Goal: Contribute content

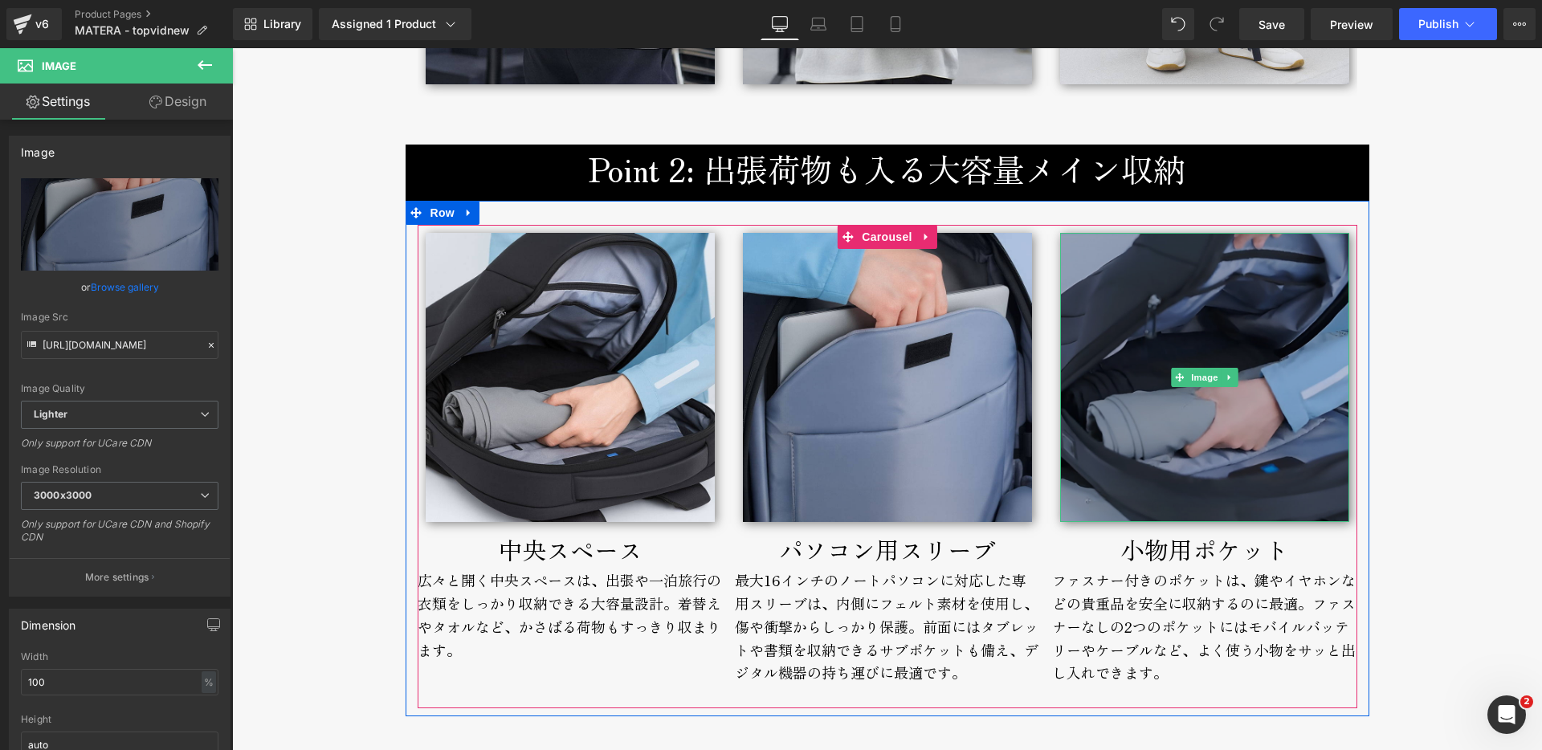
click at [1154, 461] on img at bounding box center [1204, 377] width 289 height 289
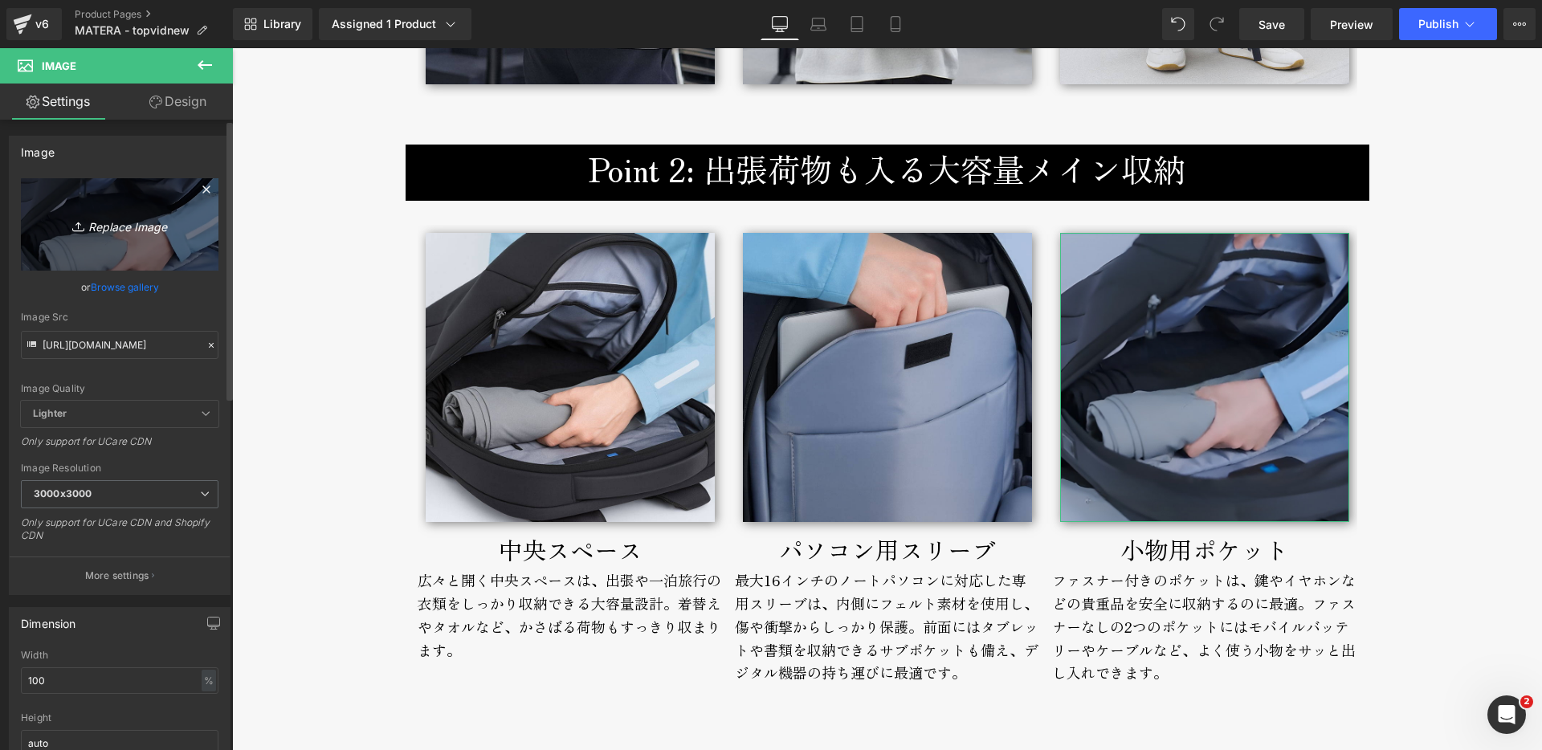
click at [145, 225] on icon "Replace Image" at bounding box center [119, 224] width 128 height 20
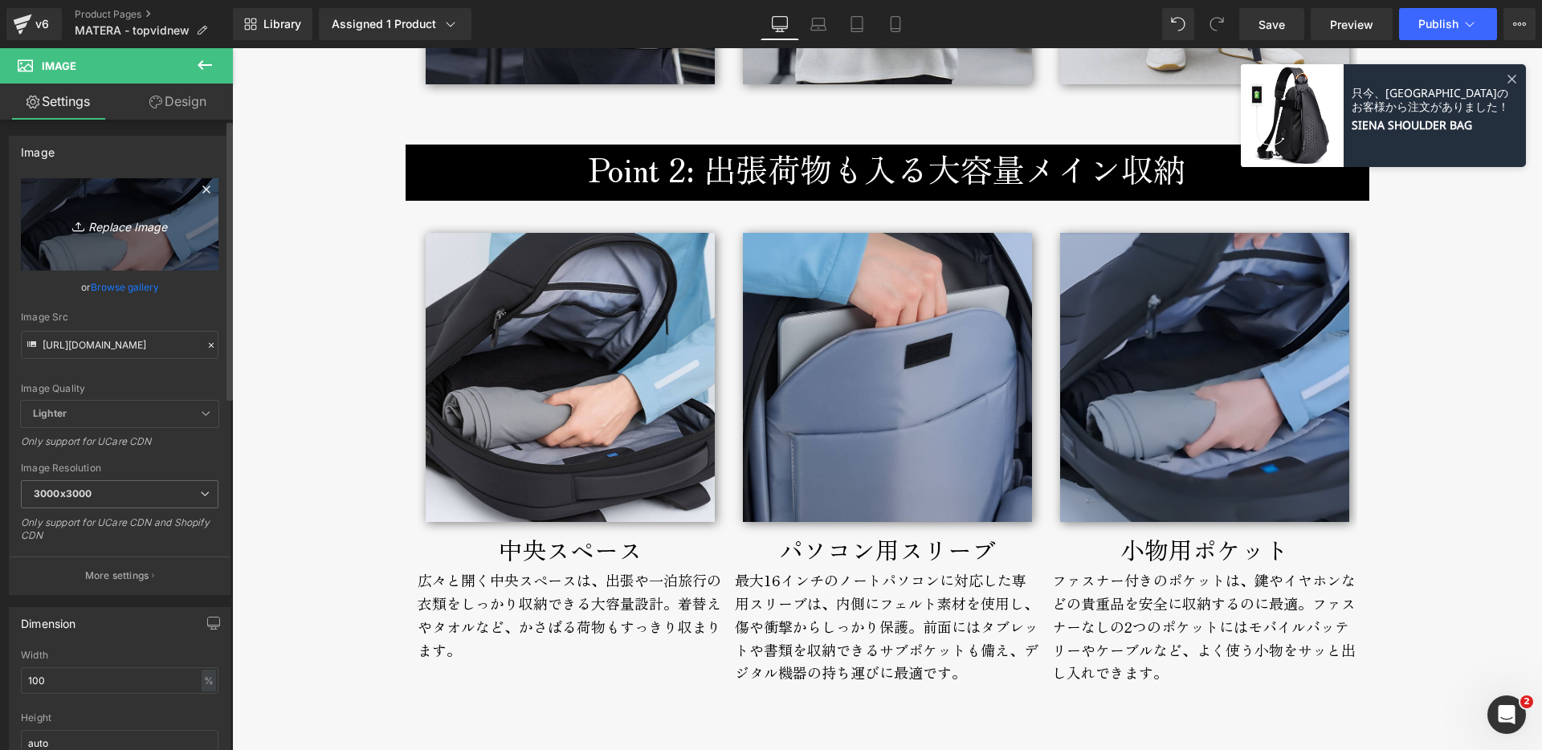
type input "C:\fakepath\matera-broderik-smallpocket-800px.jpg"
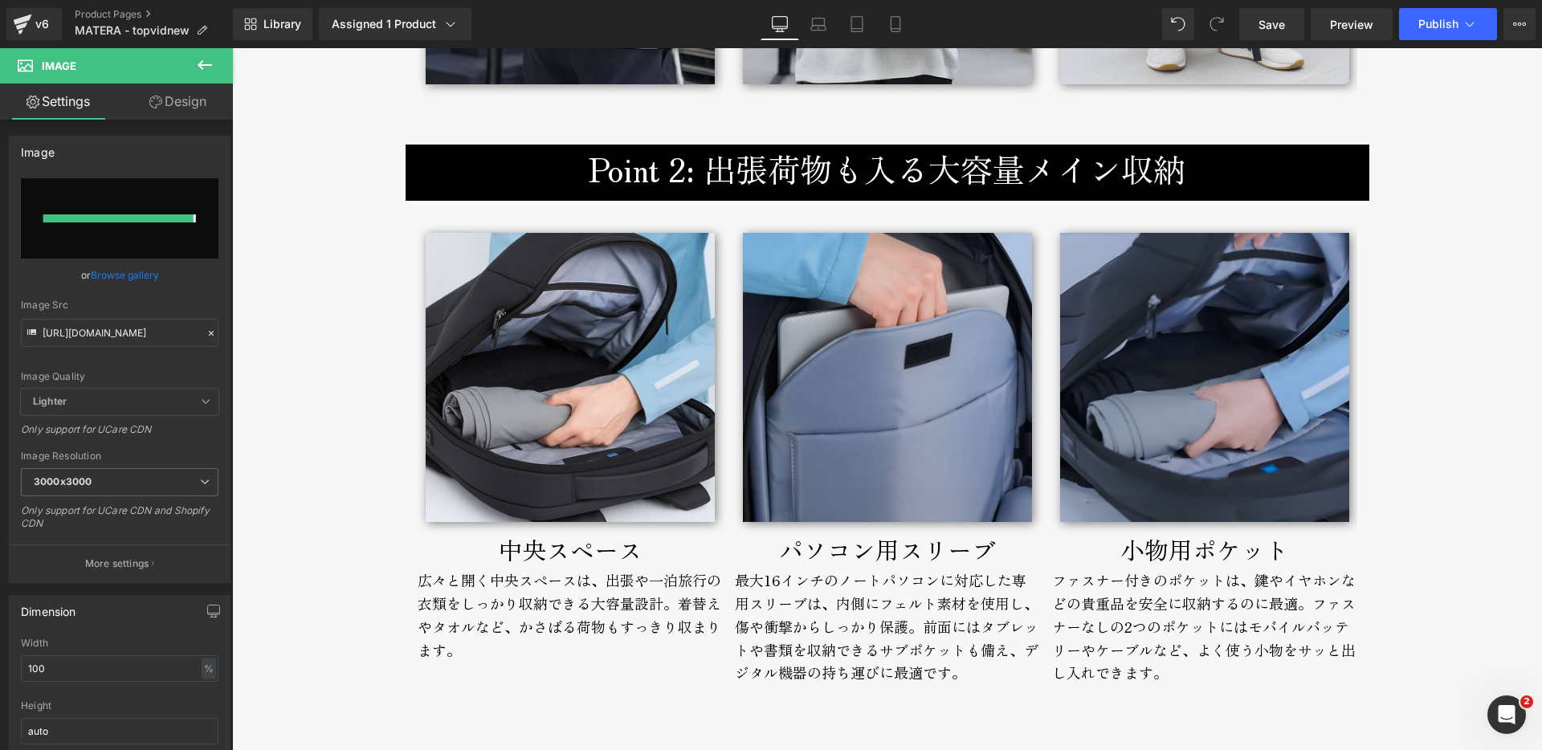
type input "[URL][DOMAIN_NAME]"
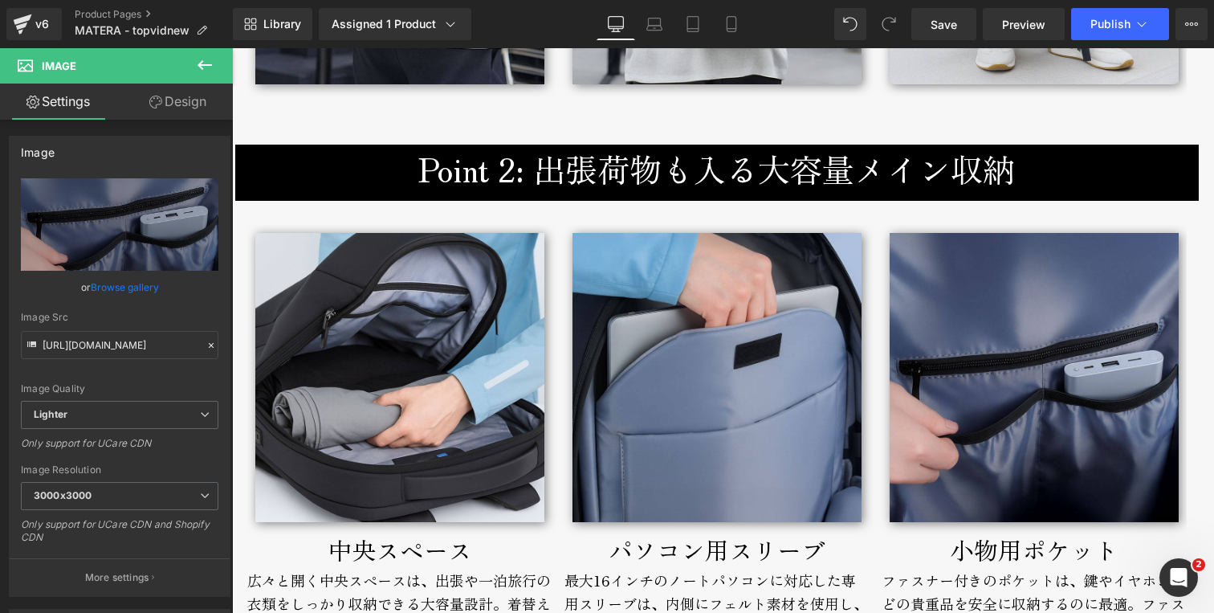
scroll to position [3165, 0]
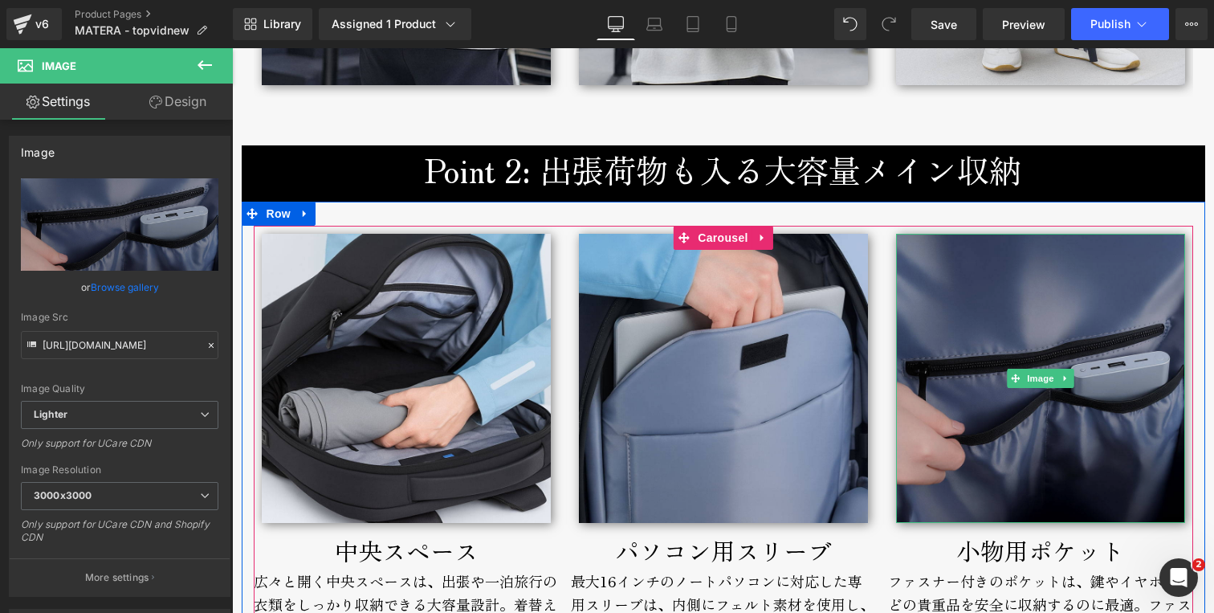
click at [988, 360] on img at bounding box center [1040, 378] width 289 height 289
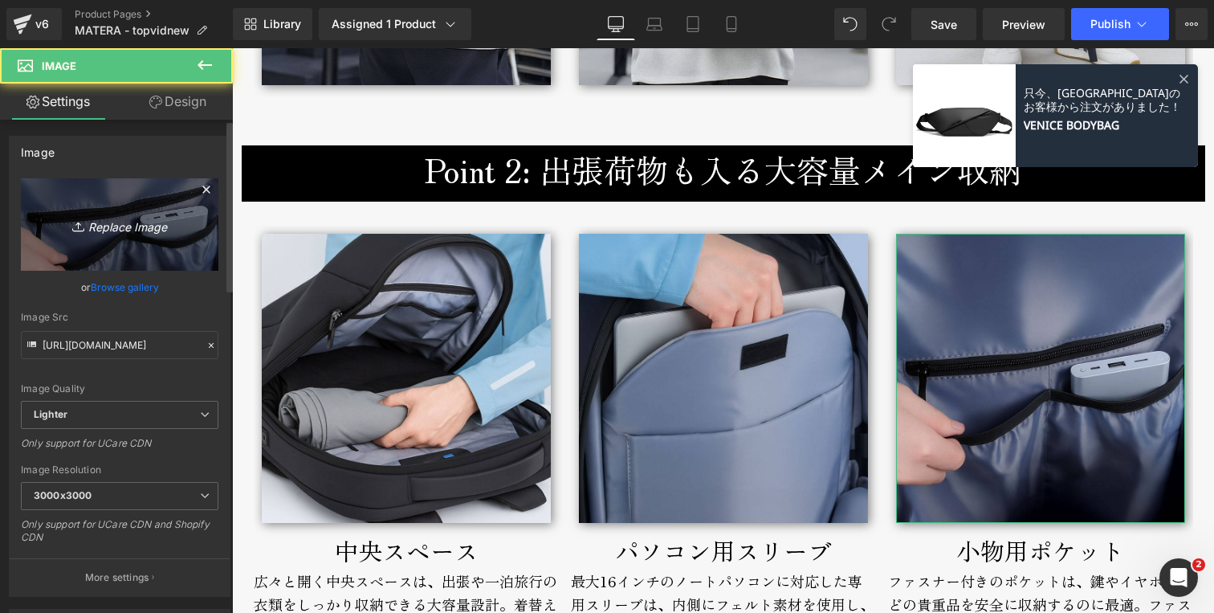
click at [110, 228] on icon "Replace Image" at bounding box center [119, 224] width 128 height 20
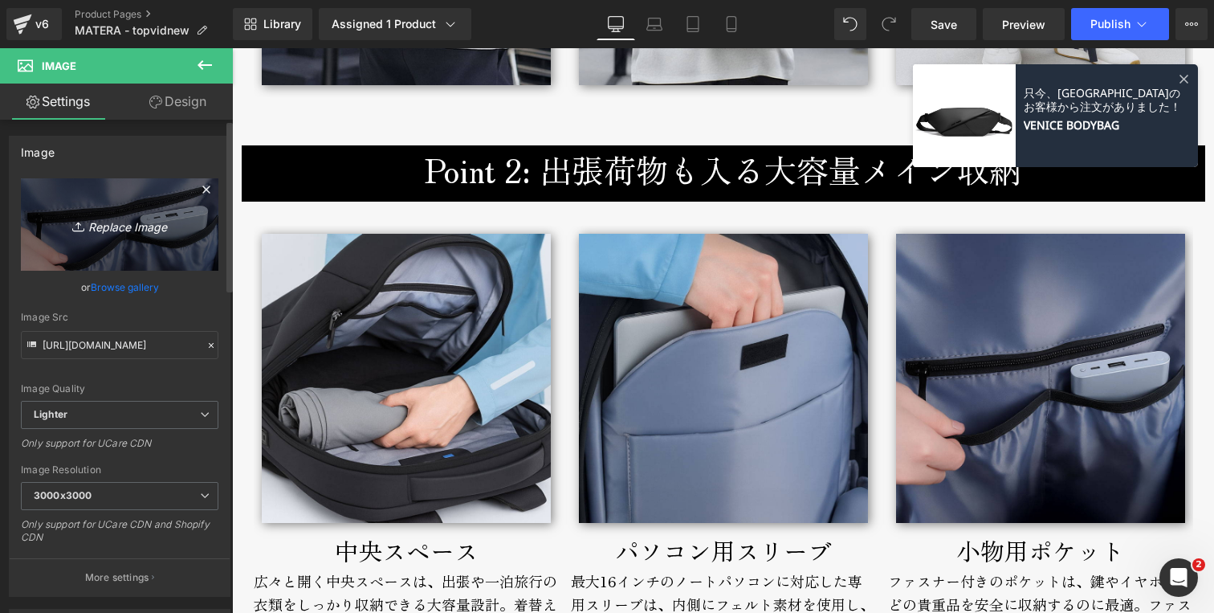
type input "C:\fakepath\matera-broderik-smallpocket2-800px.jpg"
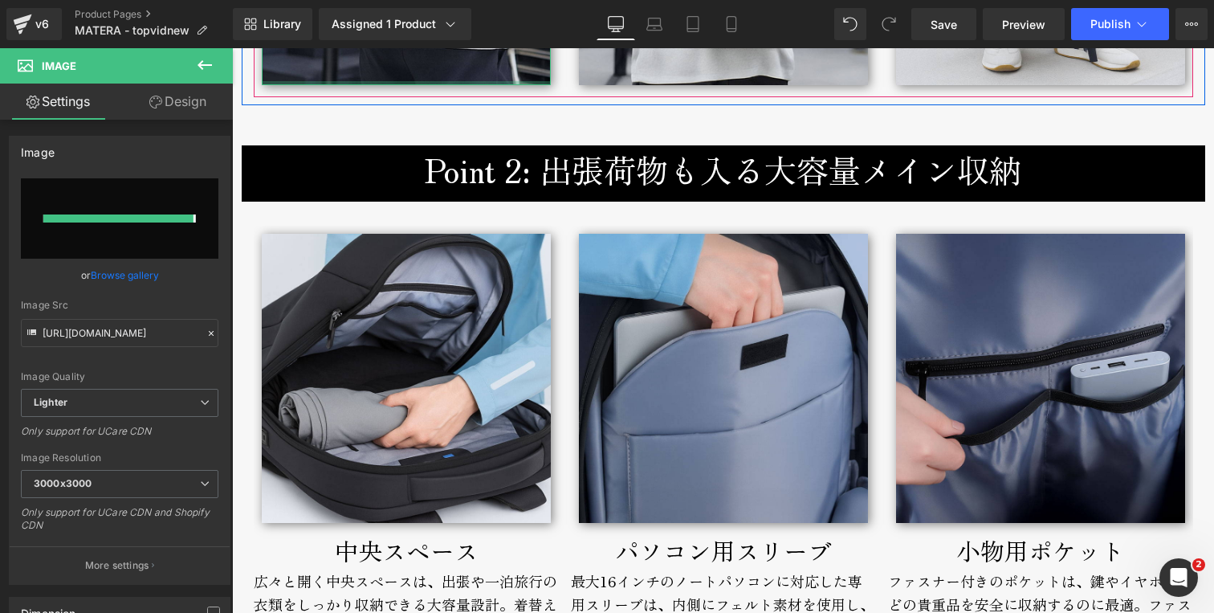
type input "[URL][DOMAIN_NAME]"
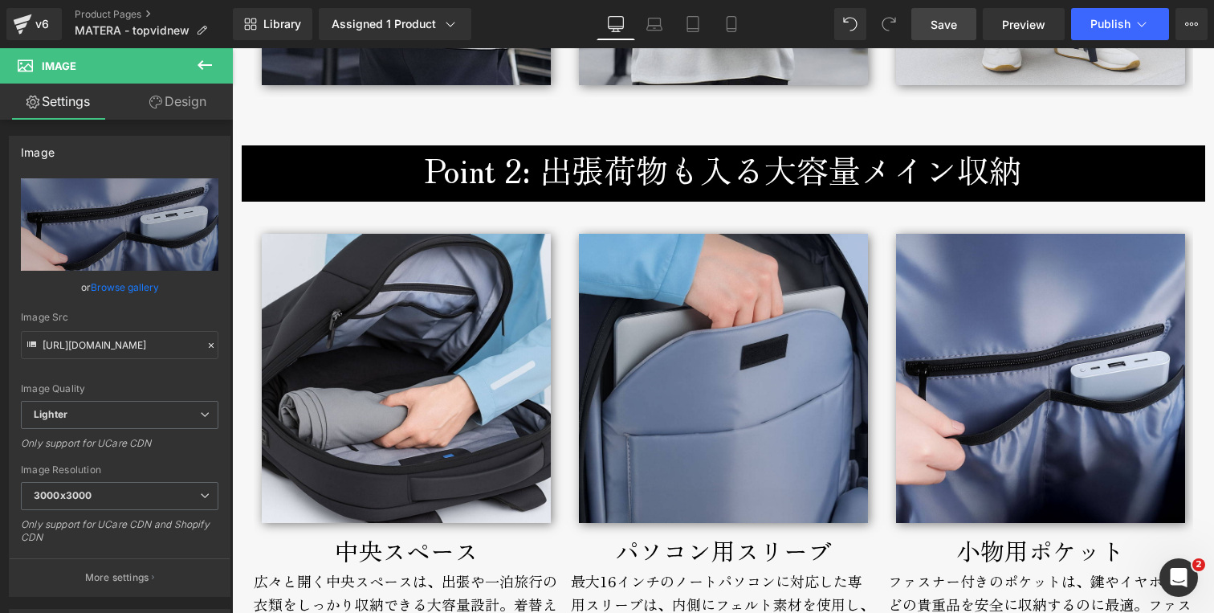
click at [950, 25] on span "Save" at bounding box center [944, 24] width 26 height 17
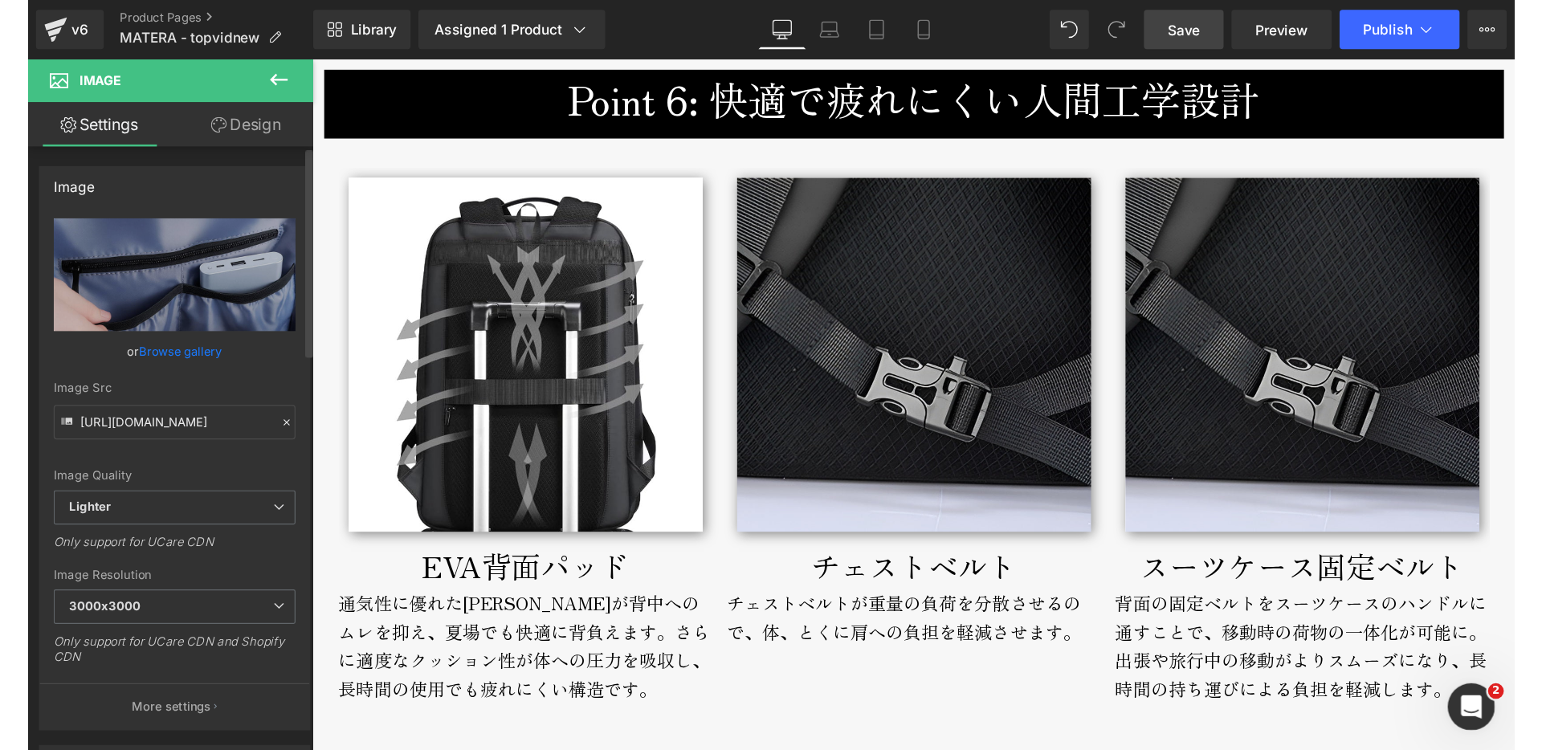
scroll to position [5627, 0]
